Goal: Information Seeking & Learning: Learn about a topic

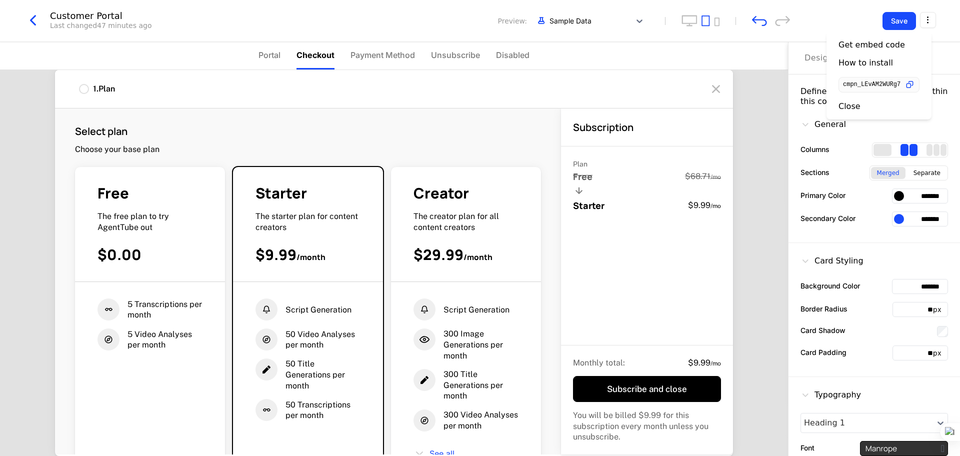
click at [927, 20] on html "My Company Development Dev Quickstart Features Features Flags Catalog Plans Add…" at bounding box center [480, 228] width 960 height 456
click at [858, 105] on div "Close" at bounding box center [850, 107] width 22 height 10
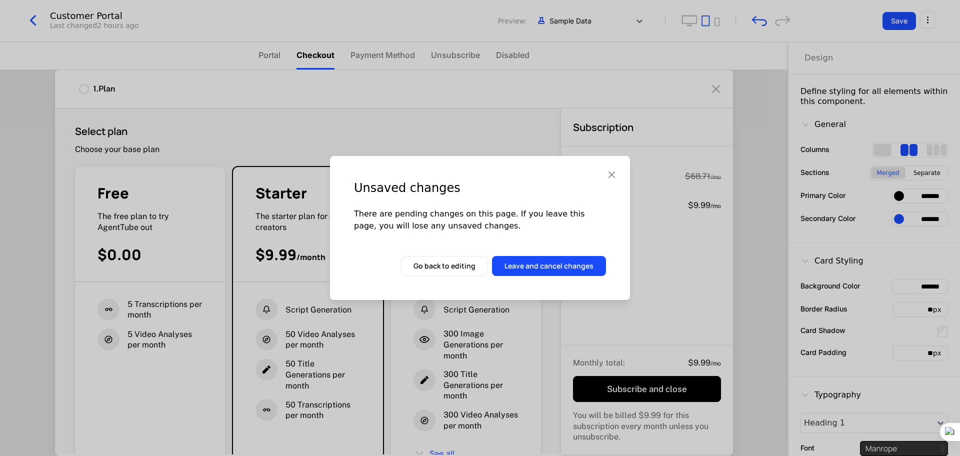
click at [568, 259] on button "Leave and cancel changes" at bounding box center [549, 266] width 114 height 20
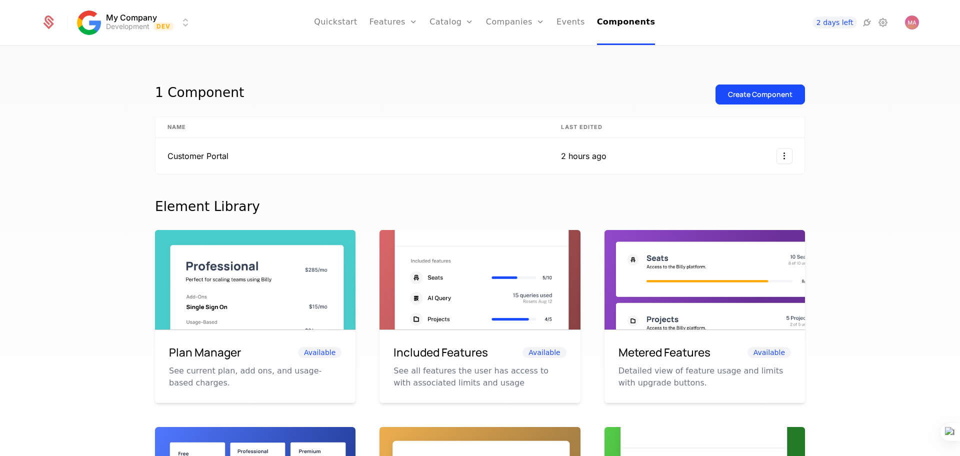
click at [400, 24] on link "Features" at bounding box center [394, 22] width 48 height 45
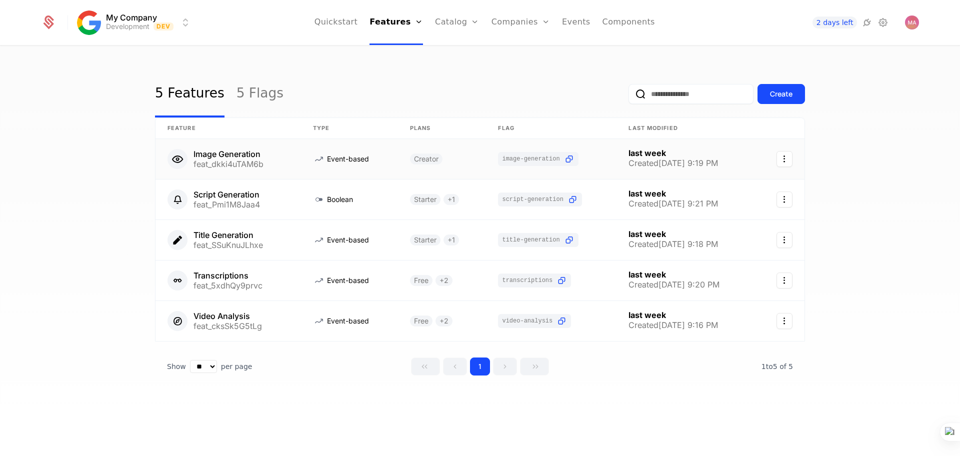
click at [236, 166] on link at bounding box center [229, 159] width 146 height 40
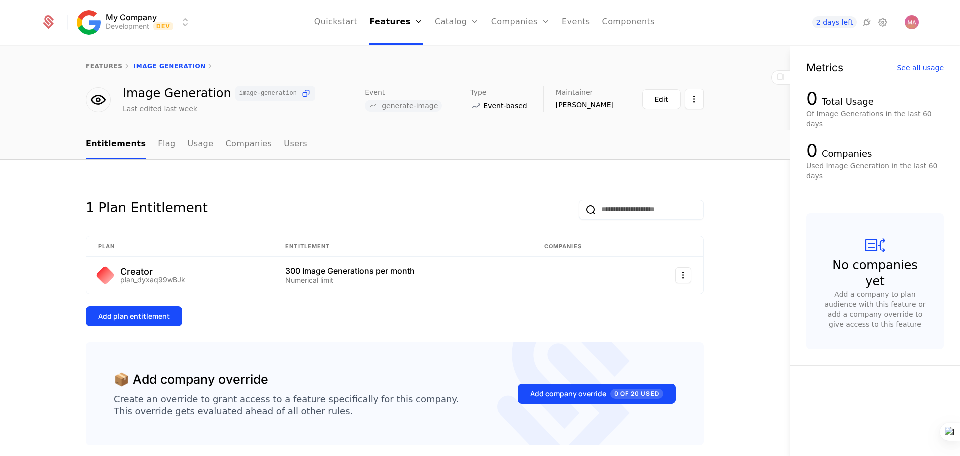
drag, startPoint x: 297, startPoint y: 91, endPoint x: 471, endPoint y: 96, distance: 173.6
click at [301, 91] on icon at bounding box center [306, 94] width 11 height 11
click at [104, 64] on link "features" at bounding box center [104, 66] width 37 height 7
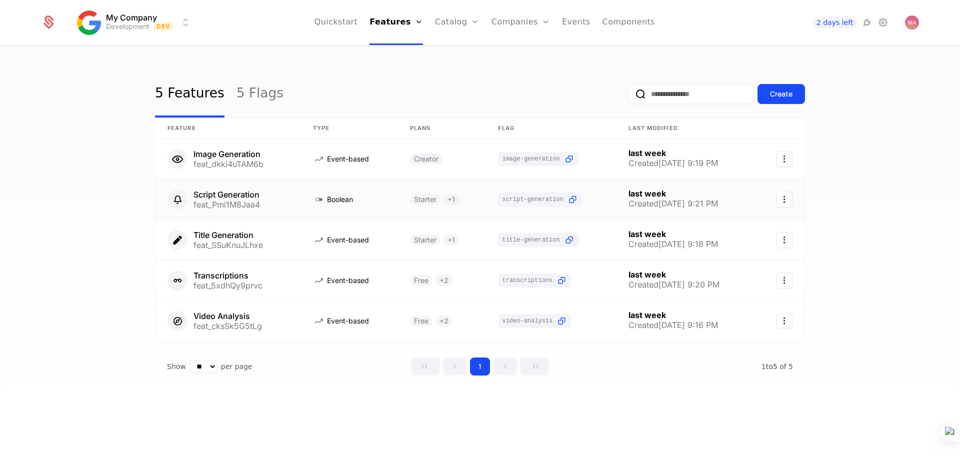
click at [228, 202] on link at bounding box center [229, 200] width 146 height 40
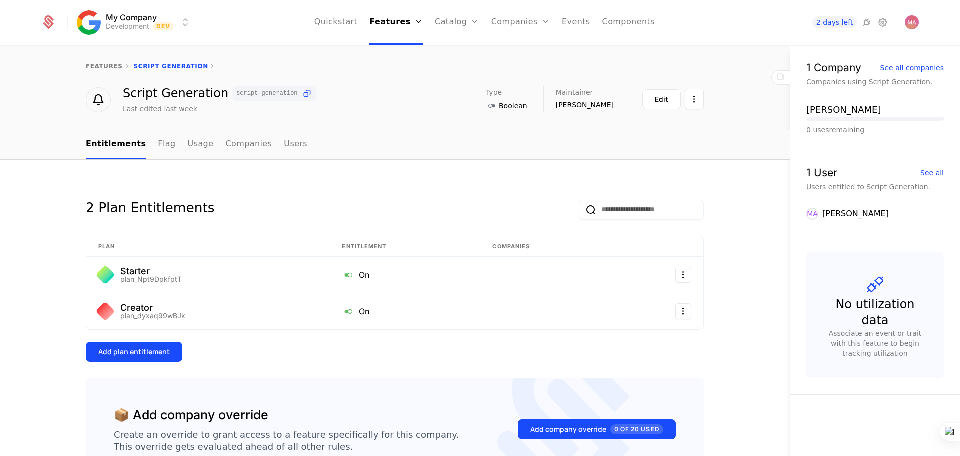
click at [302, 94] on icon at bounding box center [307, 94] width 11 height 11
click at [90, 64] on link "features" at bounding box center [104, 66] width 37 height 7
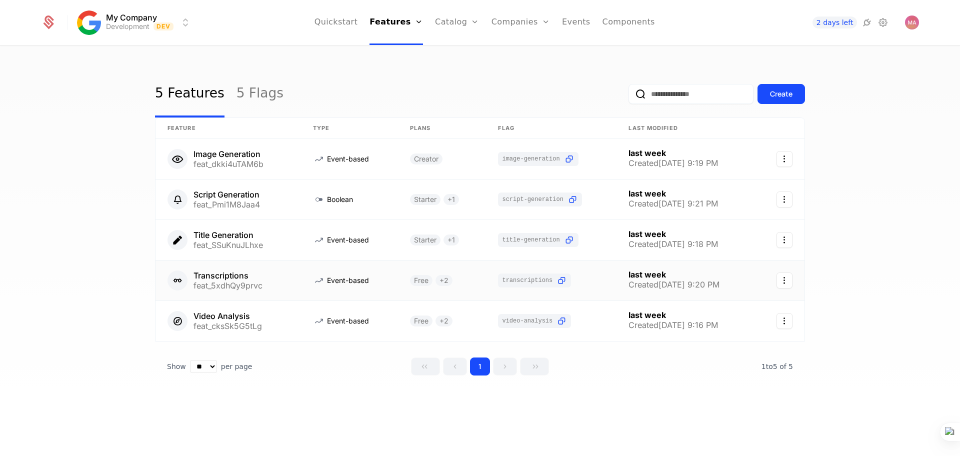
click at [317, 277] on link at bounding box center [349, 281] width 97 height 40
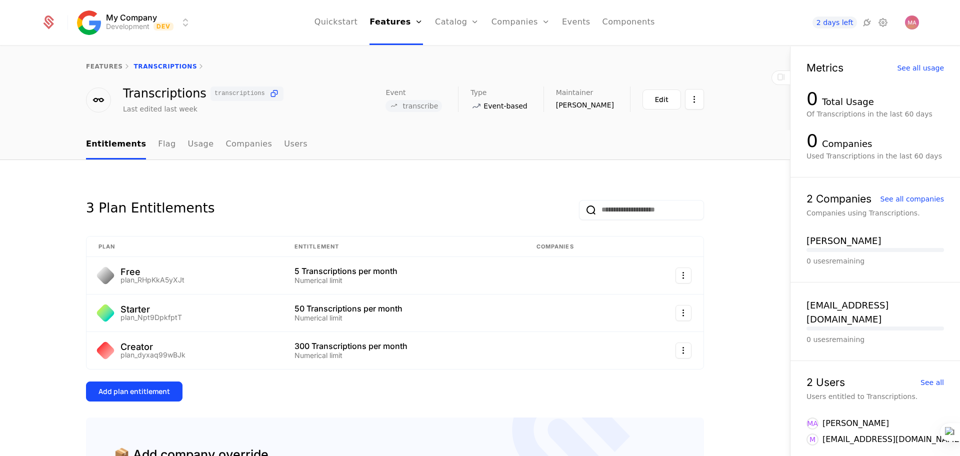
click at [269, 95] on icon at bounding box center [274, 94] width 11 height 11
click at [96, 70] on link "features" at bounding box center [104, 66] width 37 height 7
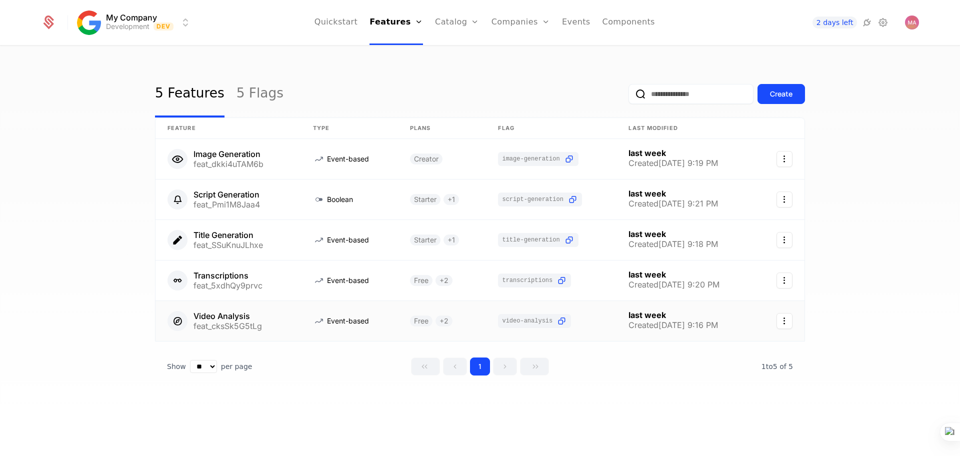
click at [245, 328] on link at bounding box center [229, 321] width 146 height 40
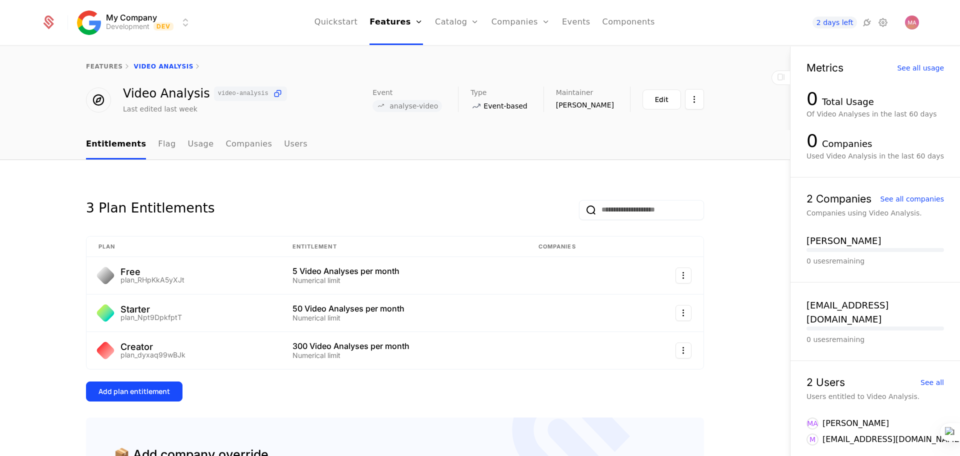
click at [273, 95] on icon at bounding box center [278, 94] width 11 height 11
click at [427, 109] on span "analyse-video" at bounding box center [414, 106] width 49 height 8
copy span "analyse-video"
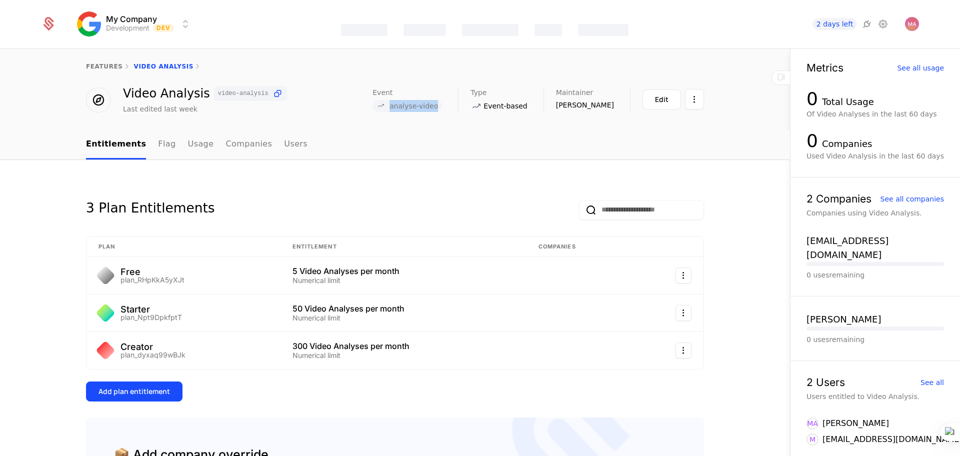
copy span "analyse-video"
click at [89, 67] on link "features" at bounding box center [104, 66] width 37 height 7
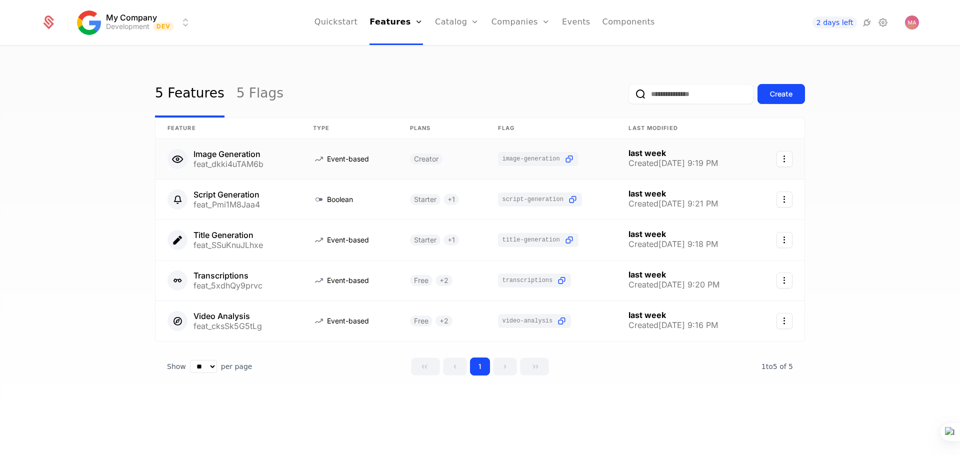
click at [217, 155] on link at bounding box center [229, 159] width 146 height 40
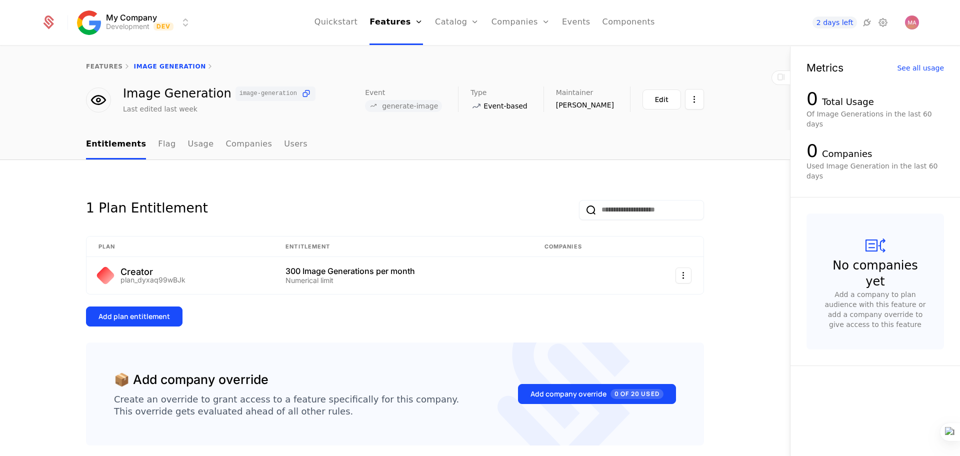
click at [419, 109] on span "generate-image" at bounding box center [410, 106] width 56 height 8
click at [420, 110] on span "generate-image" at bounding box center [410, 106] width 56 height 8
click at [436, 110] on span "generate-image" at bounding box center [410, 106] width 56 height 8
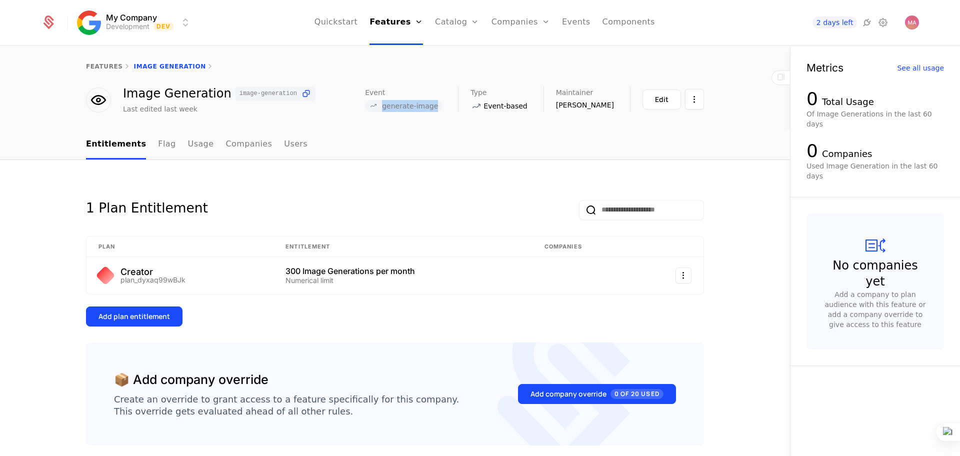
click at [436, 110] on span "generate-image" at bounding box center [410, 106] width 56 height 8
copy span "generate-image"
drag, startPoint x: 96, startPoint y: 61, endPoint x: 114, endPoint y: 78, distance: 24.8
click at [95, 61] on div "features Image Generation" at bounding box center [395, 67] width 790 height 40
click at [105, 62] on div "features Image Generation" at bounding box center [395, 67] width 790 height 40
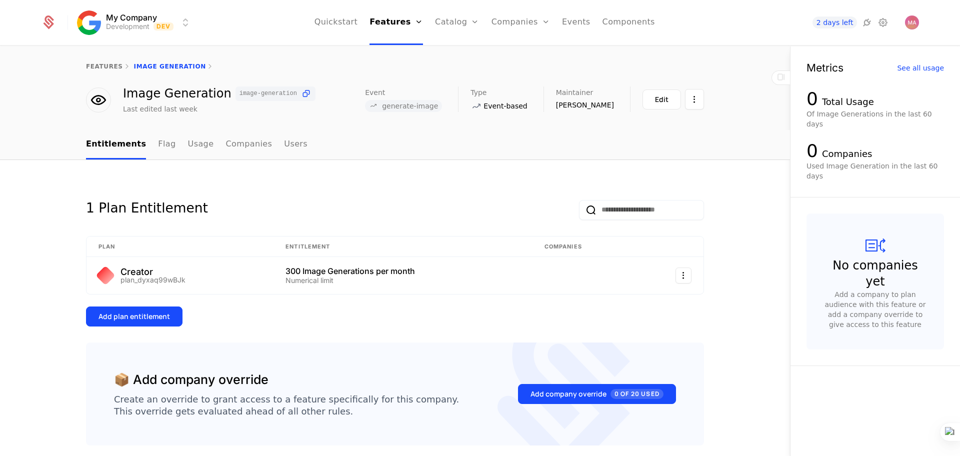
click at [105, 70] on link "features" at bounding box center [104, 66] width 37 height 7
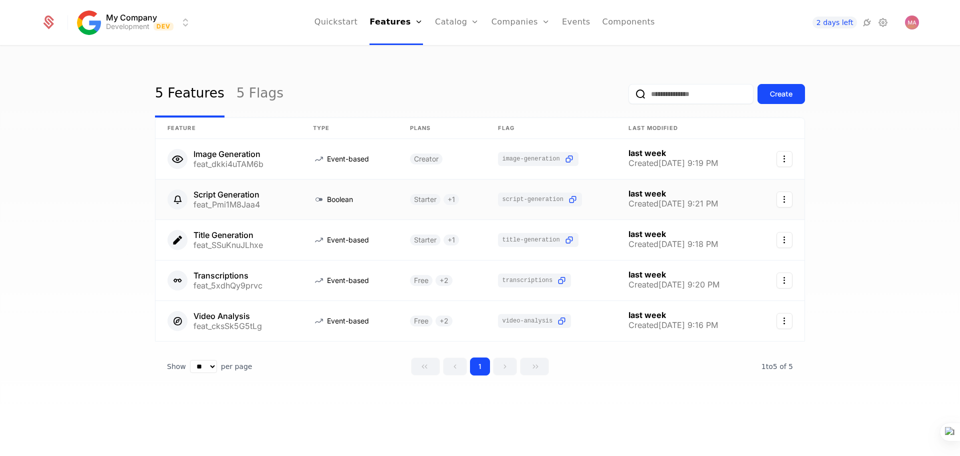
click at [218, 206] on link at bounding box center [229, 200] width 146 height 40
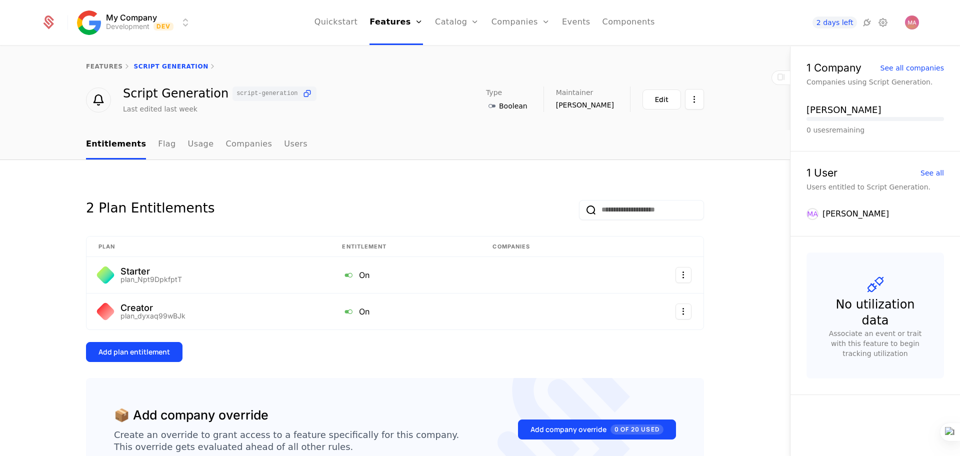
click at [112, 73] on div "features Script Generation" at bounding box center [395, 67] width 790 height 40
click at [104, 66] on link "features" at bounding box center [104, 66] width 37 height 7
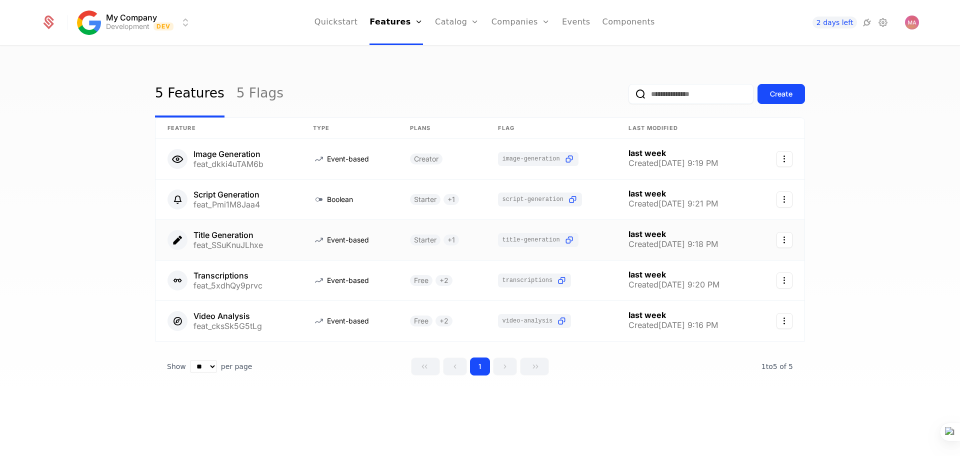
click at [216, 234] on link at bounding box center [229, 240] width 146 height 40
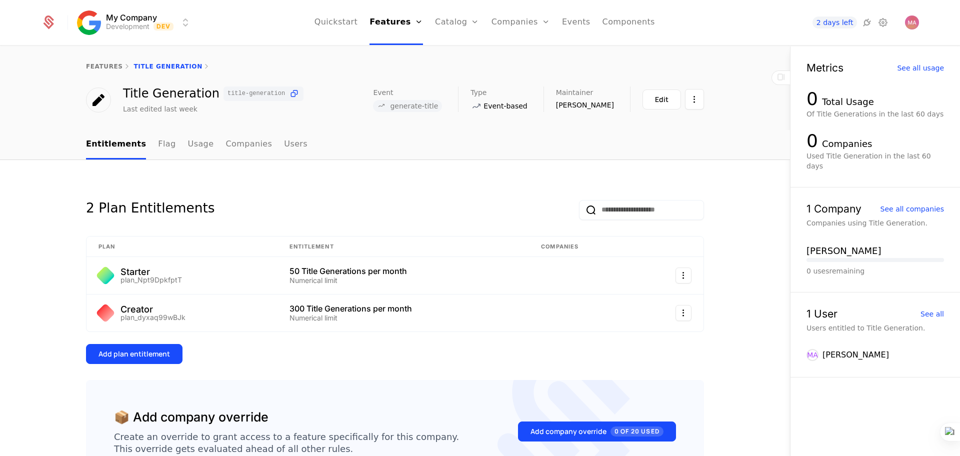
click at [424, 107] on span "generate-title" at bounding box center [414, 106] width 48 height 8
copy span "generate-title"
click at [107, 72] on div "features Title Generation" at bounding box center [395, 67] width 790 height 40
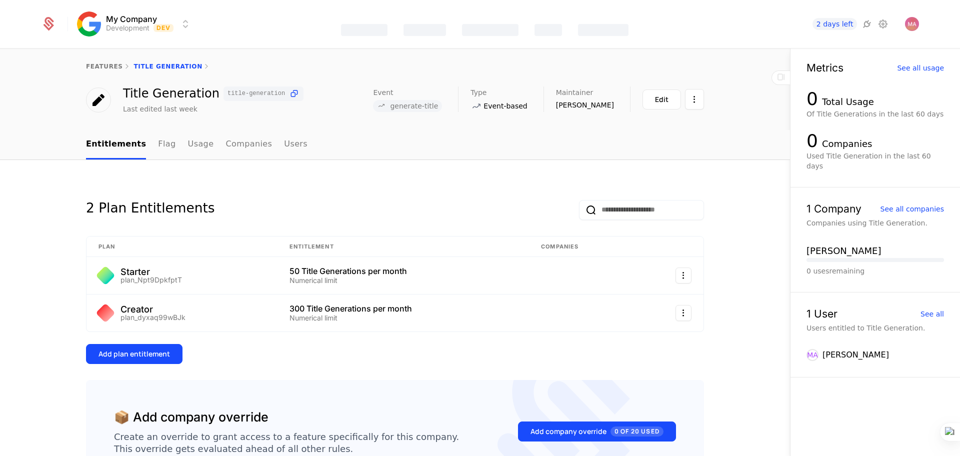
click at [106, 64] on link "features" at bounding box center [104, 66] width 37 height 7
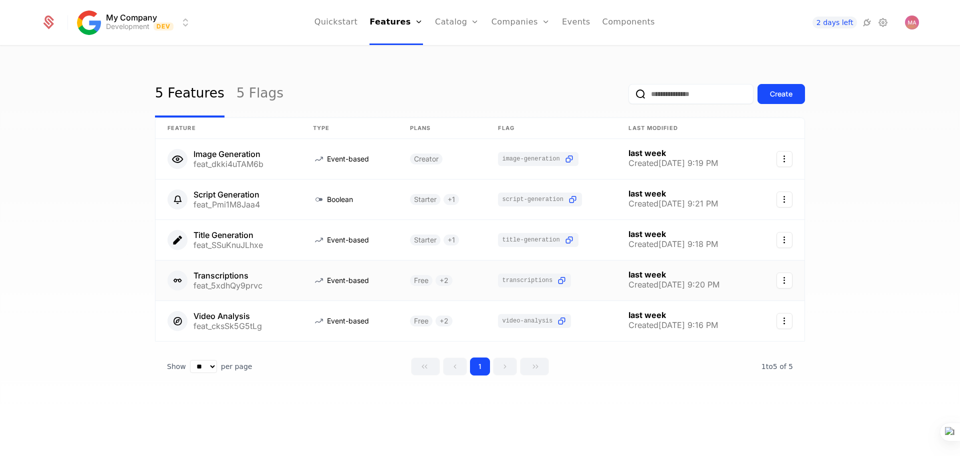
click at [230, 282] on link at bounding box center [229, 281] width 146 height 40
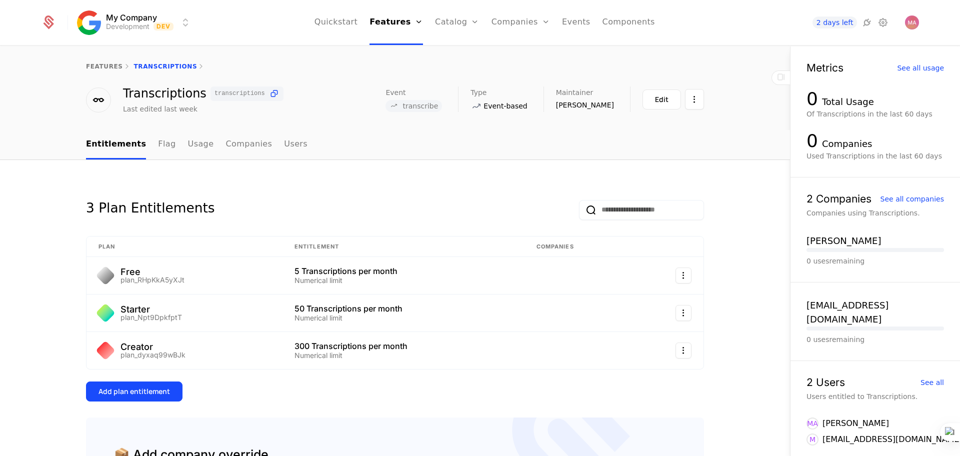
click at [438, 109] on span "transcribe" at bounding box center [421, 106] width 36 height 8
copy span "transcribe"
